Goal: Task Accomplishment & Management: Use online tool/utility

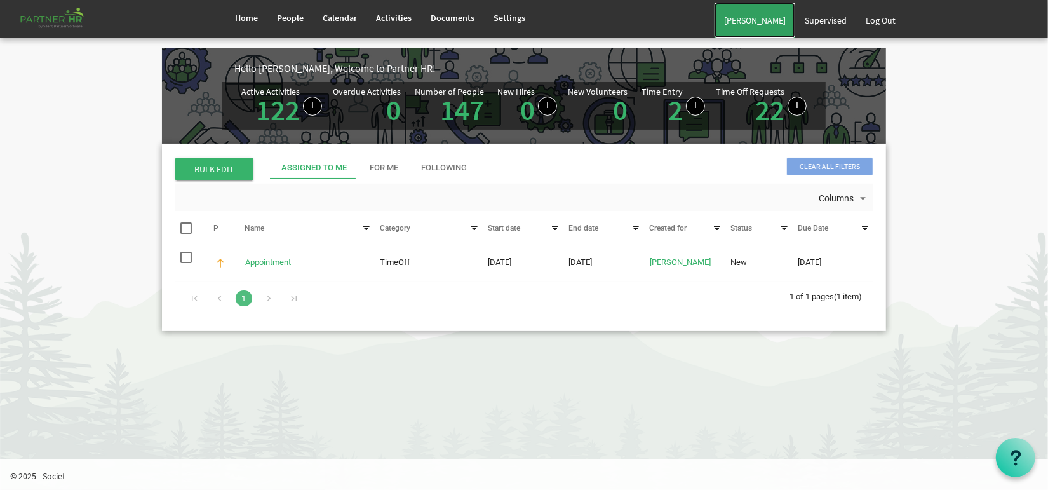
click at [764, 22] on link "[PERSON_NAME]" at bounding box center [755, 21] width 81 height 36
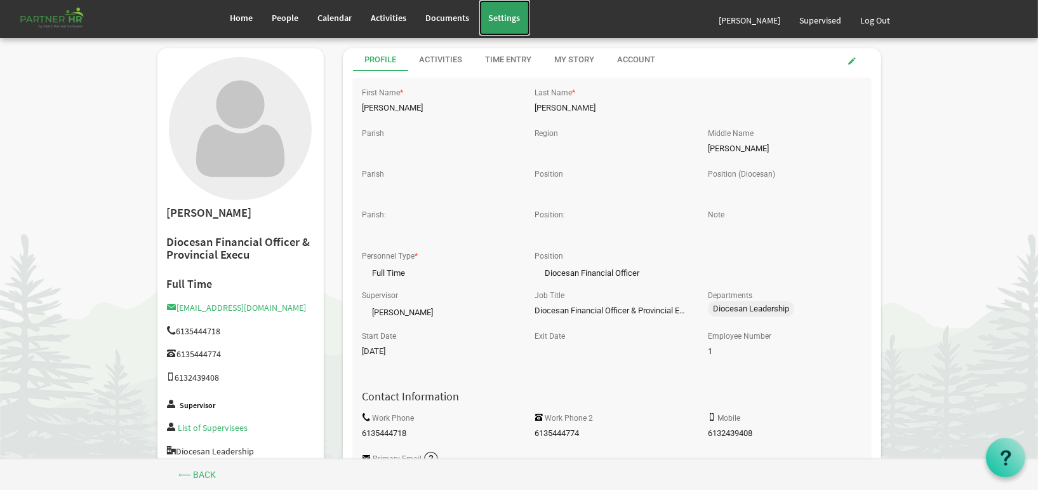
click at [516, 11] on link "Settings" at bounding box center [505, 18] width 51 height 36
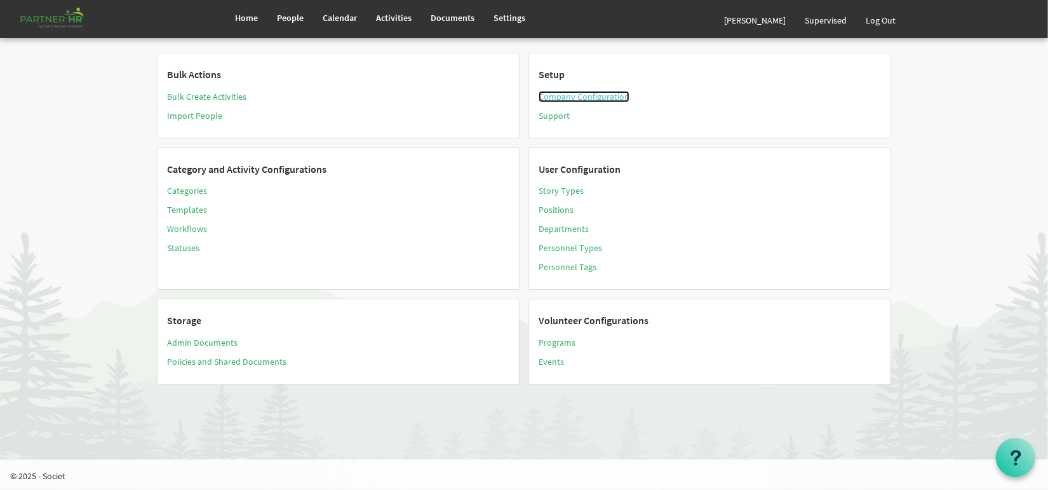
click at [593, 95] on link "Company Configuration" at bounding box center [584, 96] width 91 height 11
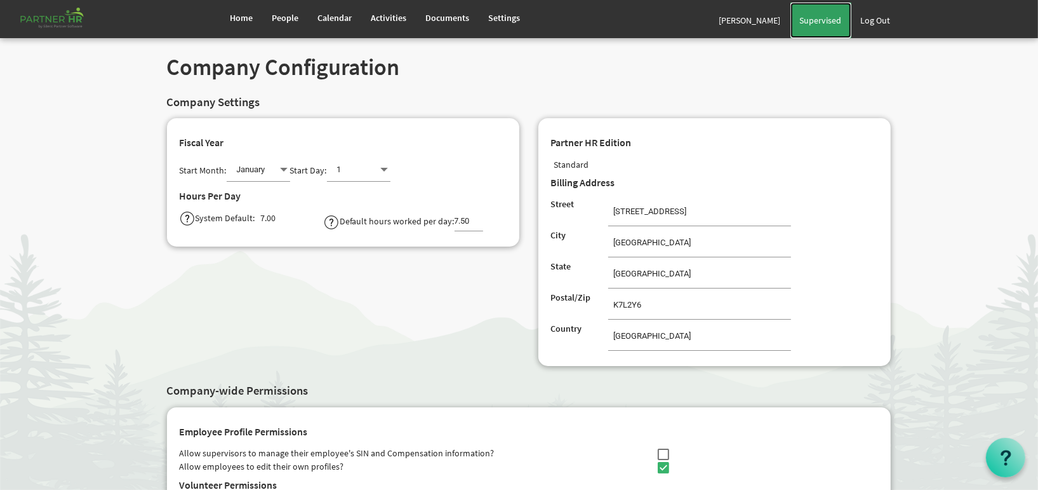
click at [831, 20] on span "Supervised" at bounding box center [821, 20] width 42 height 11
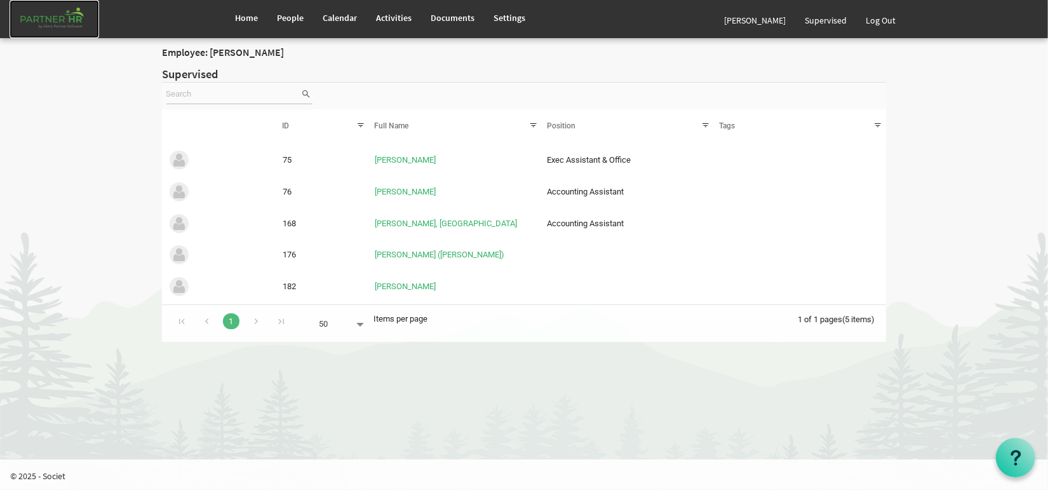
click at [77, 24] on img at bounding box center [55, 19] width 90 height 38
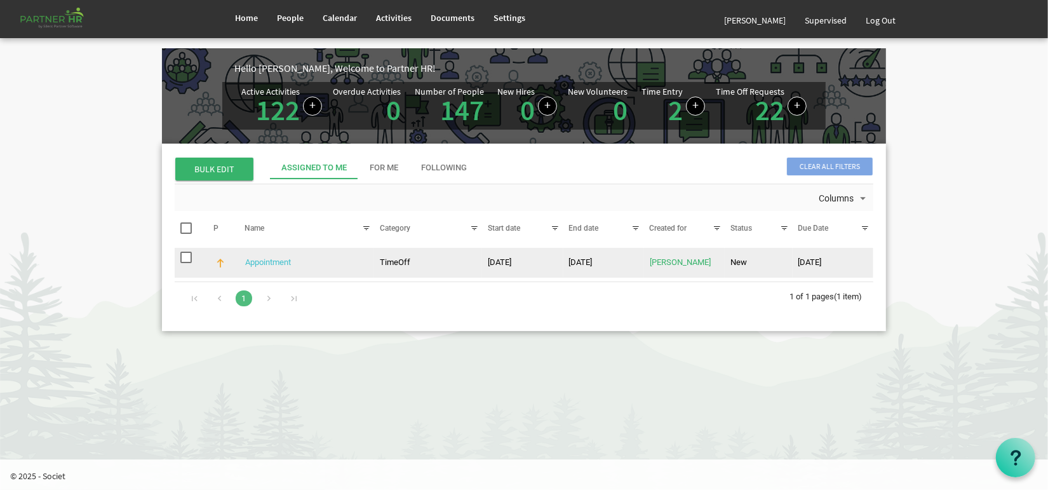
click at [265, 262] on link "Appointment" at bounding box center [268, 262] width 46 height 10
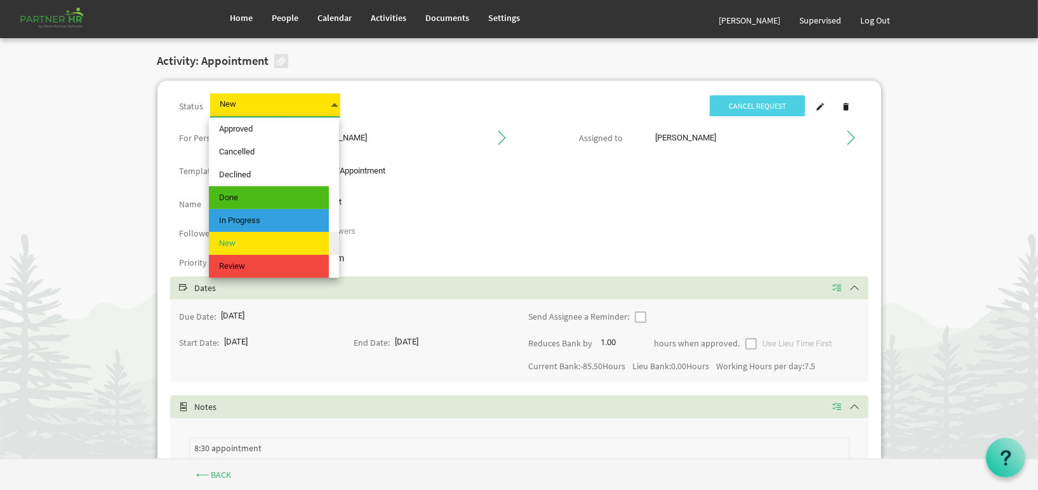
click at [330, 104] on span at bounding box center [334, 105] width 11 height 18
click at [312, 137] on span "Approved" at bounding box center [269, 128] width 120 height 23
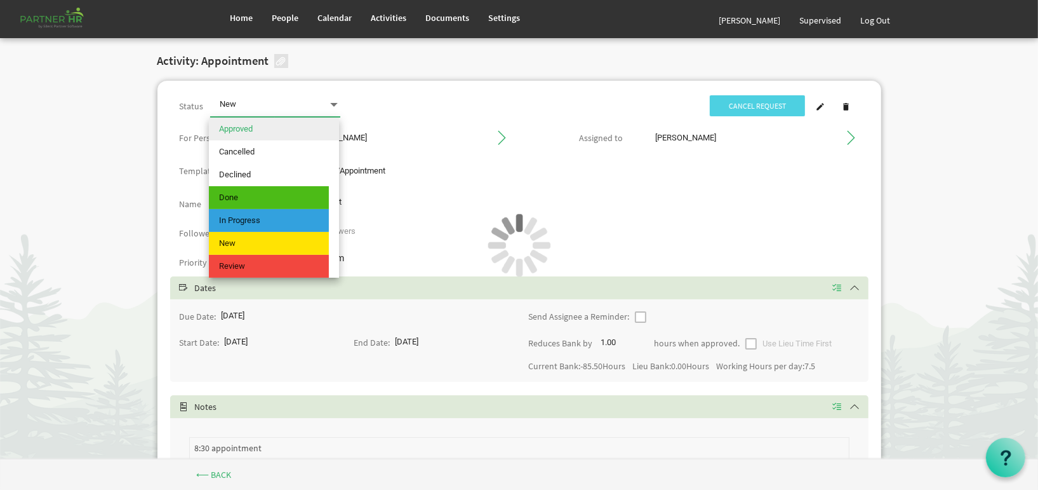
type input "Approved"
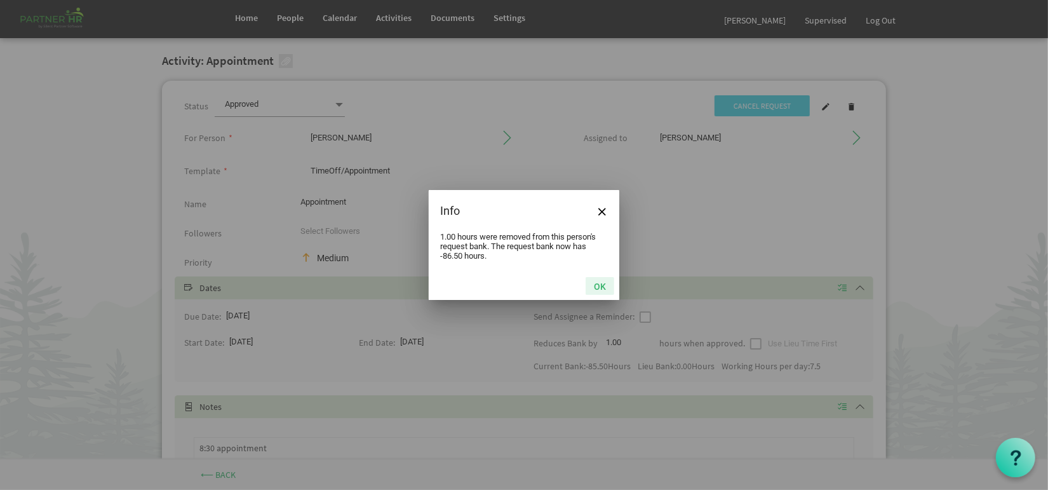
click at [601, 286] on button "OK" at bounding box center [600, 286] width 29 height 18
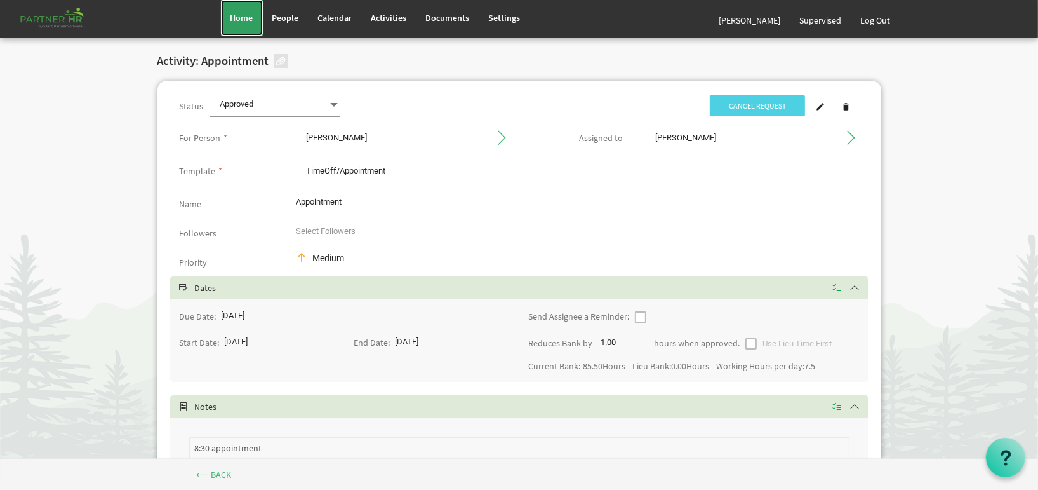
click at [229, 20] on link "Home" at bounding box center [242, 18] width 42 height 36
